Goal: Information Seeking & Learning: Learn about a topic

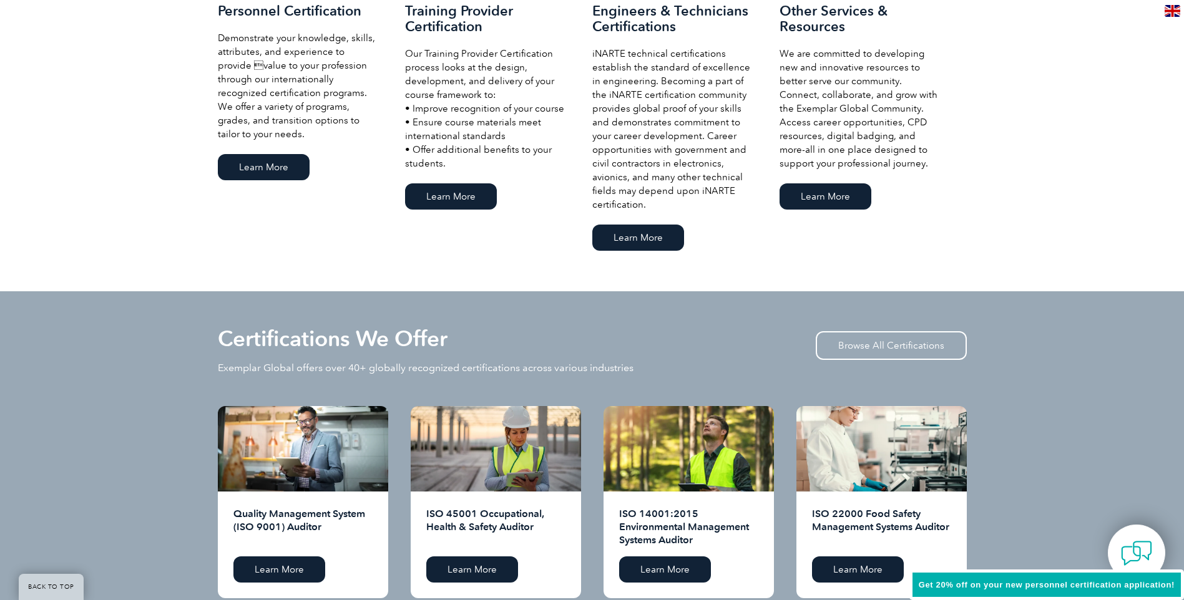
scroll to position [959, 0]
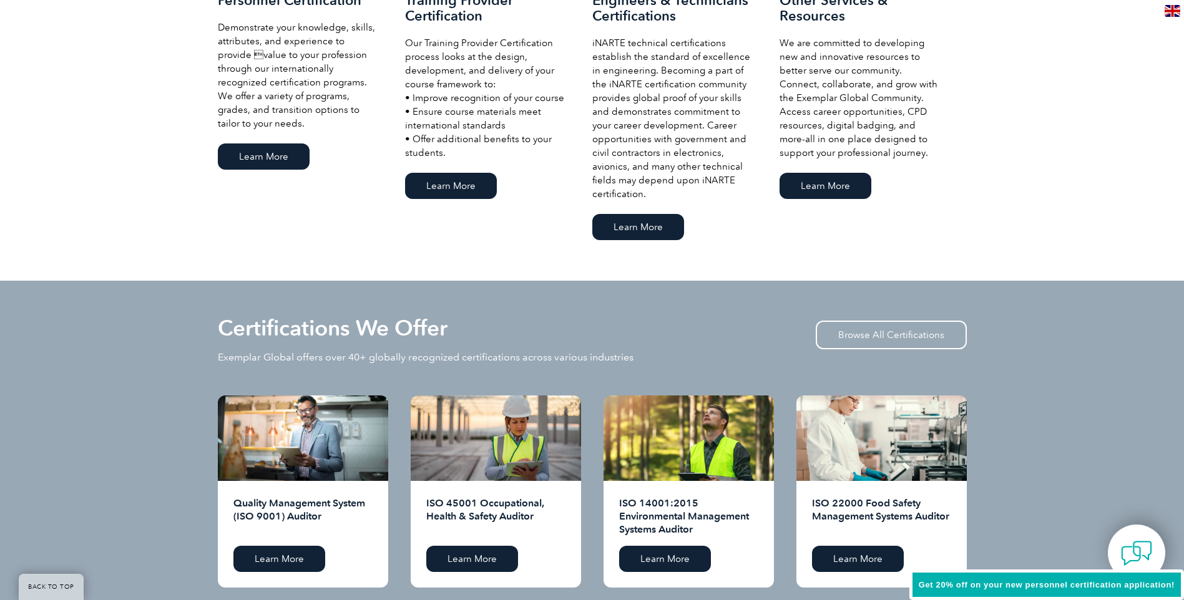
drag, startPoint x: 205, startPoint y: 24, endPoint x: 348, endPoint y: 114, distance: 169.2
click at [348, 114] on div "Our Services Personnel Certification Demonstrate your knowledge, skills, attrib…" at bounding box center [592, 92] width 1184 height 377
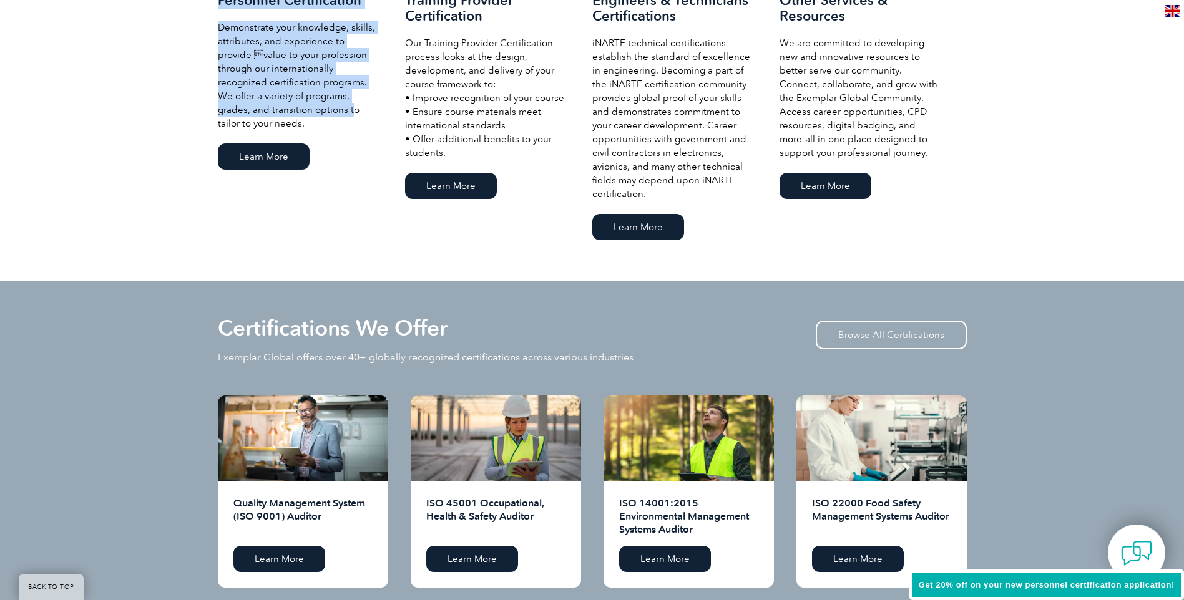
drag, startPoint x: 348, startPoint y: 114, endPoint x: 326, endPoint y: 47, distance: 70.9
click at [326, 47] on p "Demonstrate your knowledge, skills, attributes, and experience to provide valu…" at bounding box center [299, 76] width 162 height 110
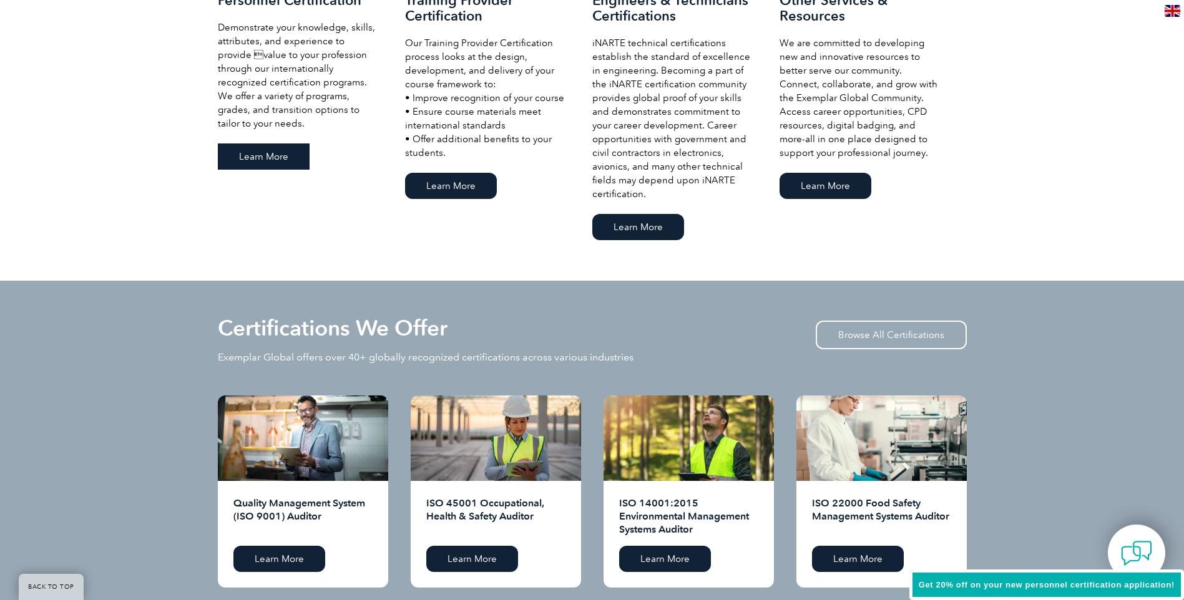
click at [276, 160] on link "Learn More" at bounding box center [264, 157] width 92 height 26
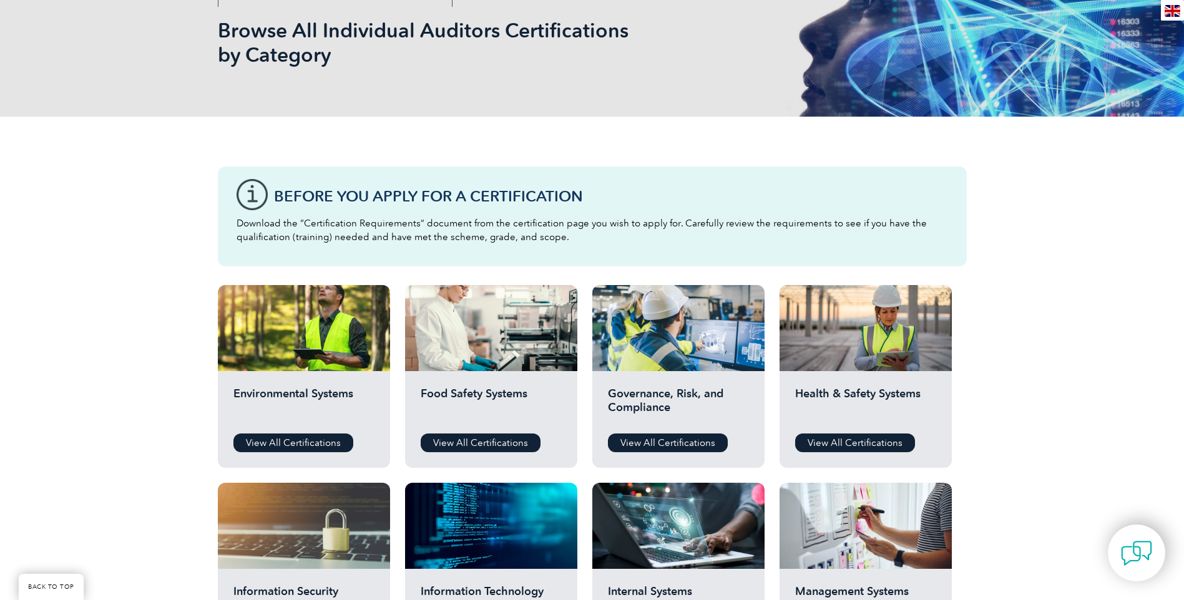
scroll to position [312, 0]
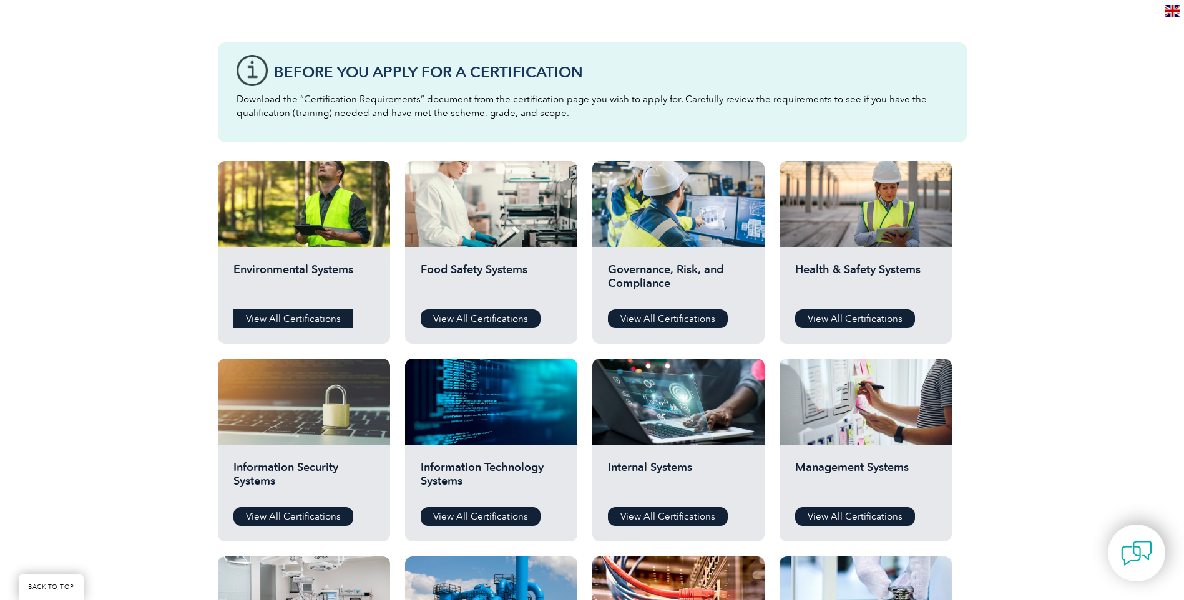
click at [281, 313] on link "View All Certifications" at bounding box center [293, 319] width 120 height 19
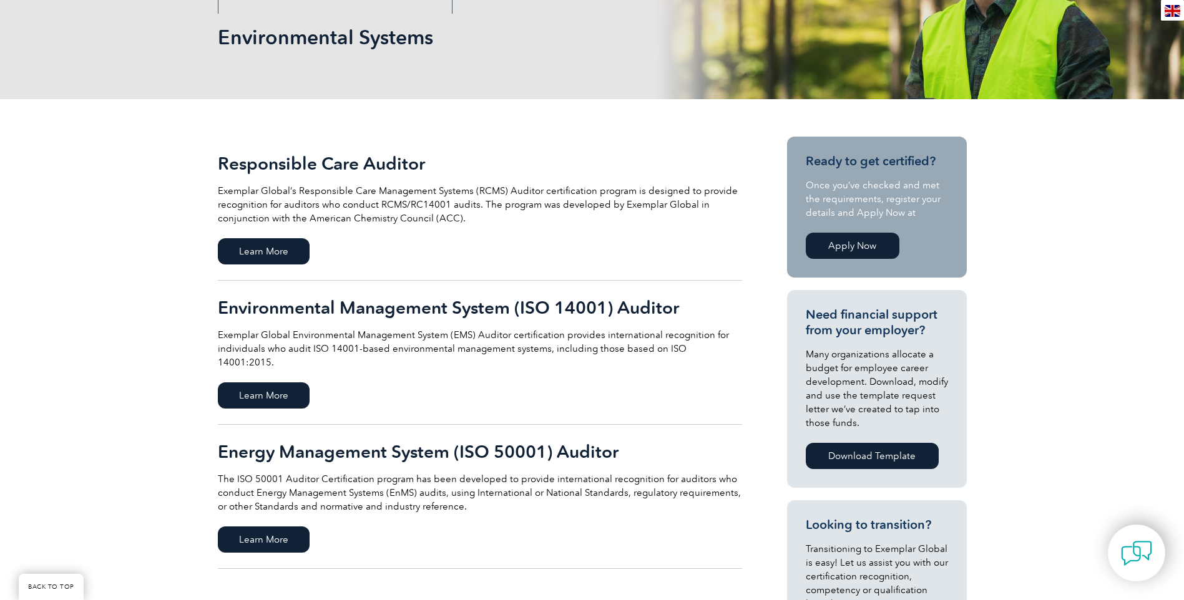
scroll to position [187, 0]
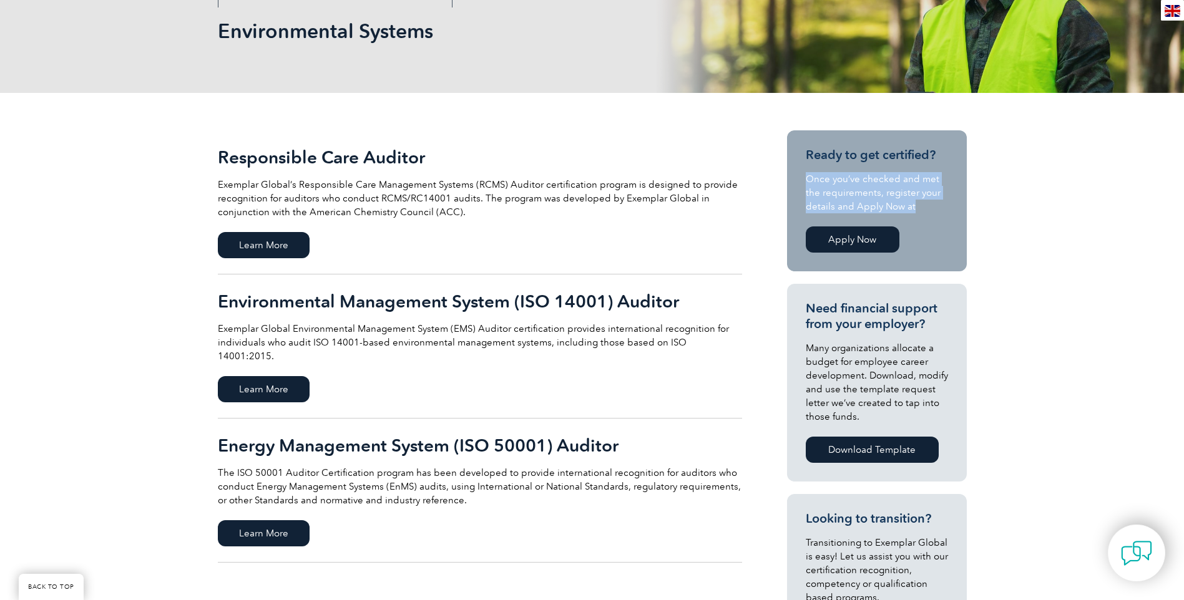
drag, startPoint x: 817, startPoint y: 174, endPoint x: 930, endPoint y: 210, distance: 118.4
click at [930, 210] on section "Ready to get certified? Once you’ve checked and met the requirements, register …" at bounding box center [877, 200] width 180 height 141
drag, startPoint x: 930, startPoint y: 210, endPoint x: 896, endPoint y: 183, distance: 42.7
click at [896, 183] on p "Once you’ve checked and met the requirements, register your details and Apply N…" at bounding box center [877, 192] width 142 height 41
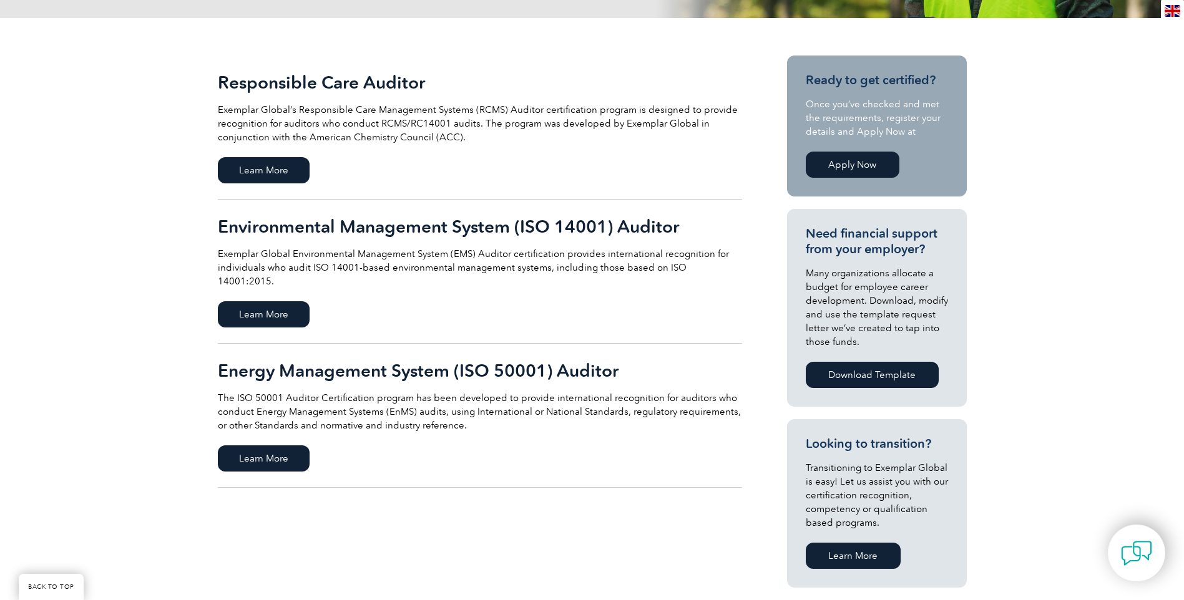
scroll to position [250, 0]
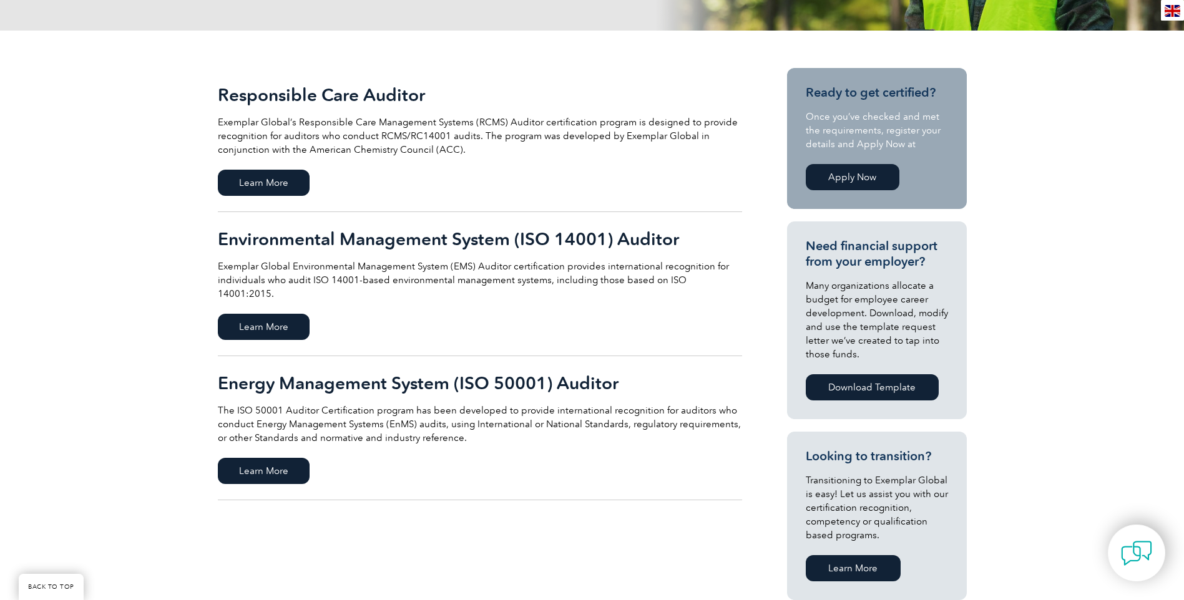
click at [535, 265] on p "Exemplar Global Environmental Management System (EMS) Auditor certification pro…" at bounding box center [480, 280] width 524 height 41
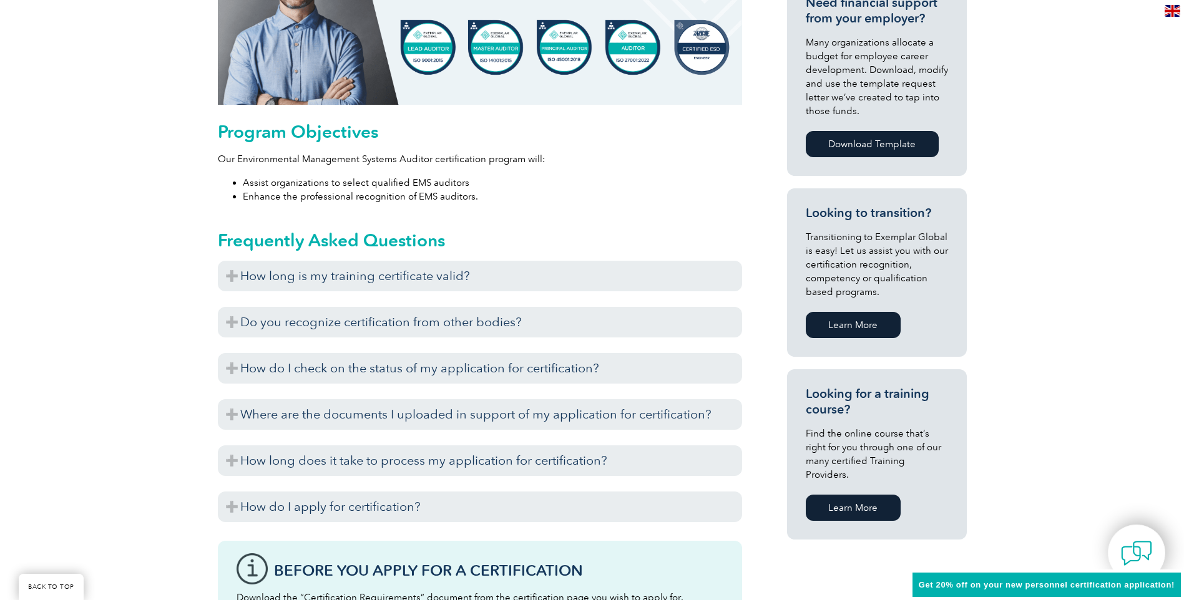
scroll to position [700, 0]
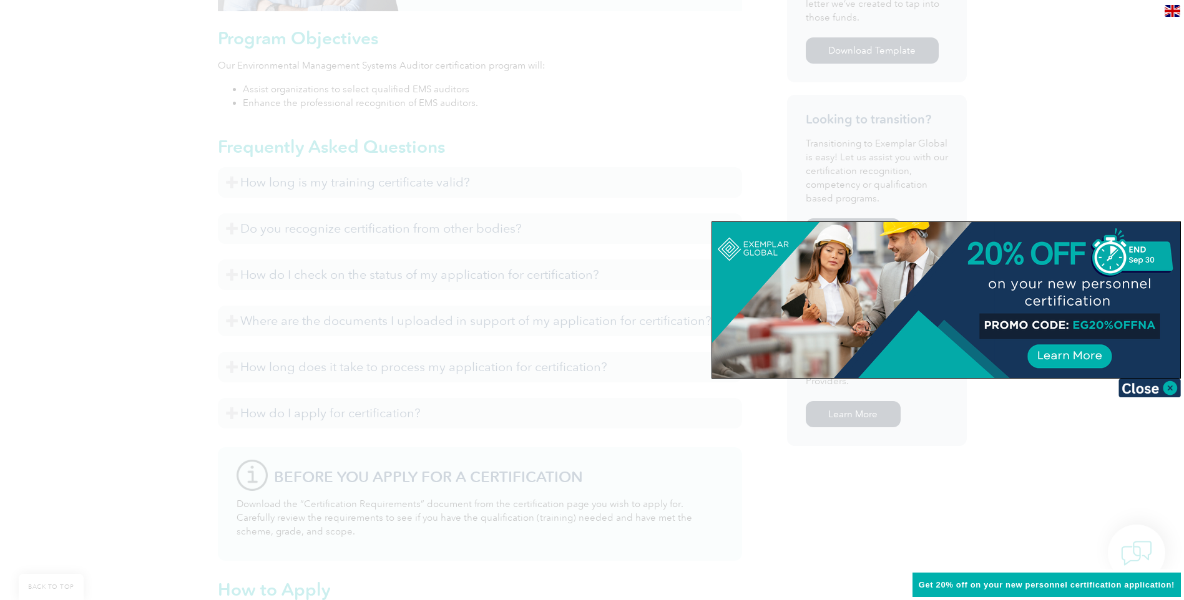
click at [74, 197] on div at bounding box center [592, 300] width 1184 height 600
